Goal: Task Accomplishment & Management: Manage account settings

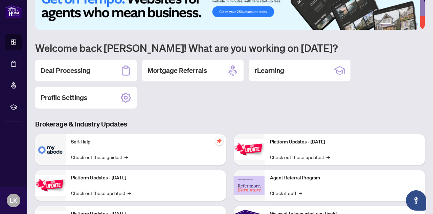
scroll to position [20, 0]
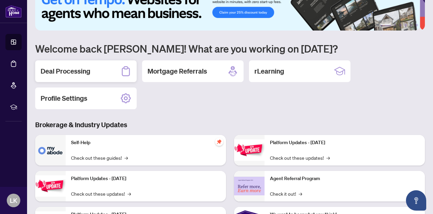
click at [63, 67] on h2 "Deal Processing" at bounding box center [66, 70] width 50 height 9
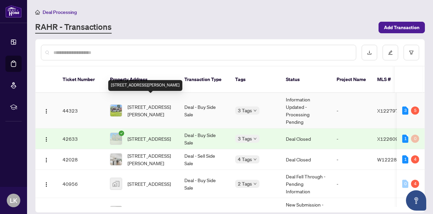
click at [146, 103] on span "[STREET_ADDRESS][PERSON_NAME]" at bounding box center [151, 110] width 46 height 15
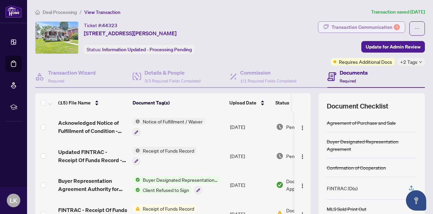
click at [377, 23] on div "Transaction Communication 5" at bounding box center [366, 27] width 68 height 11
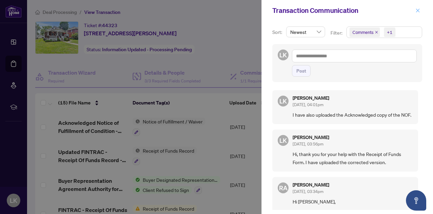
click at [418, 7] on span "button" at bounding box center [418, 10] width 5 height 11
